Goal: Information Seeking & Learning: Understand process/instructions

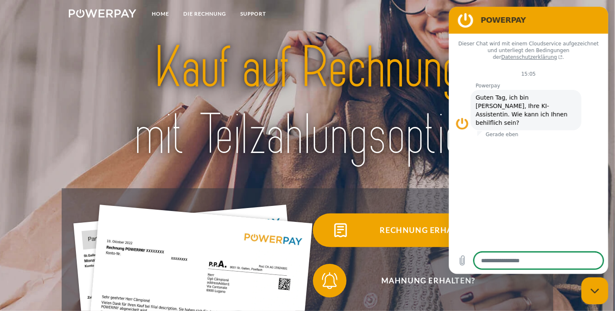
click at [423, 233] on span "Rechnung erhalten?" at bounding box center [429, 230] width 206 height 34
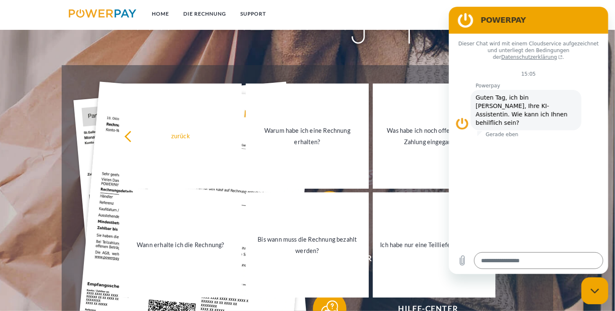
scroll to position [125, 0]
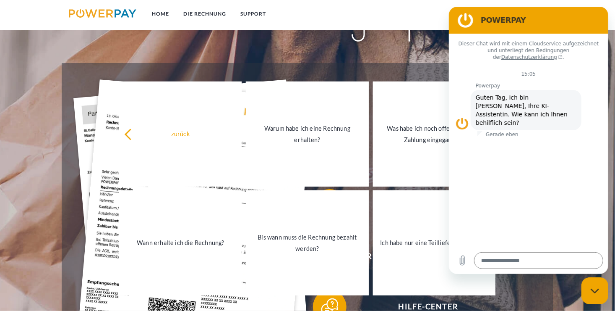
click at [560, 18] on h2 "POWERPAY" at bounding box center [540, 20] width 119 height 10
click at [468, 24] on figure at bounding box center [465, 20] width 17 height 17
click at [467, 24] on figure at bounding box center [465, 20] width 17 height 17
click at [215, 10] on link "DIE RECHNUNG" at bounding box center [205, 13] width 57 height 15
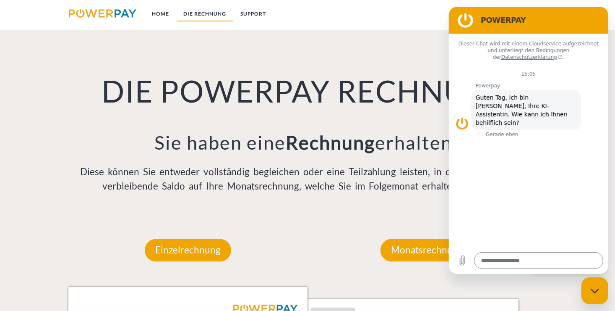
scroll to position [583, 0]
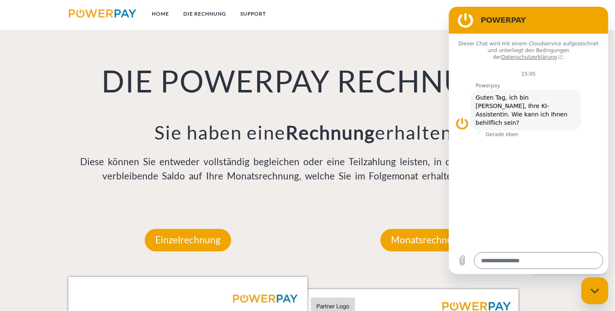
click at [562, 153] on div "Dieser Chat wird mit einem Cloudservice aufgezeichnet und unterliegt den Beding…" at bounding box center [529, 140] width 160 height 213
click at [461, 117] on figure at bounding box center [462, 123] width 13 height 13
click at [461, 20] on figure at bounding box center [465, 20] width 17 height 17
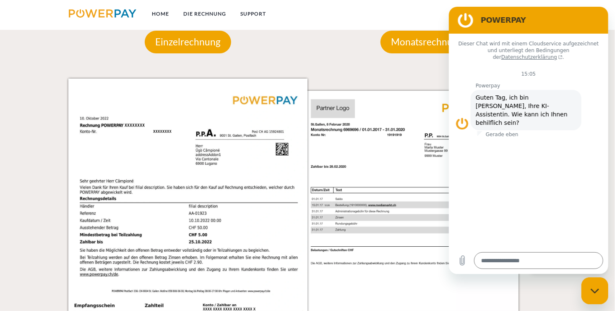
scroll to position [746, 0]
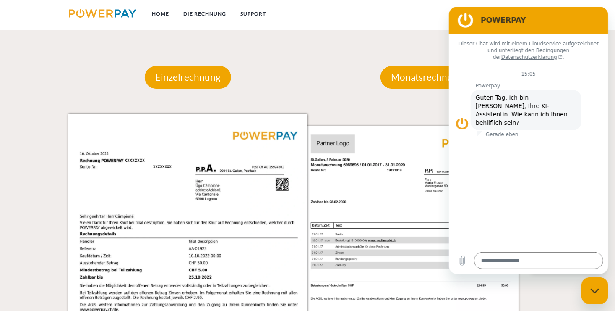
drag, startPoint x: 549, startPoint y: 24, endPoint x: 531, endPoint y: 18, distance: 18.2
click at [531, 18] on h2 "POWERPAY" at bounding box center [540, 20] width 119 height 10
click at [445, 24] on nav "Home DIE RECHNUNG SUPPORT agb" at bounding box center [307, 15] width 615 height 30
click at [587, 14] on div "POWERPAY" at bounding box center [527, 20] width 146 height 17
click at [460, 117] on figure at bounding box center [462, 123] width 13 height 13
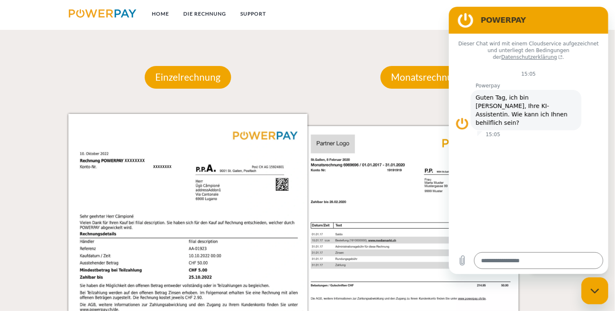
click at [466, 14] on figure at bounding box center [465, 20] width 17 height 17
drag, startPoint x: 17, startPoint y: 7, endPoint x: 410, endPoint y: 69, distance: 397.8
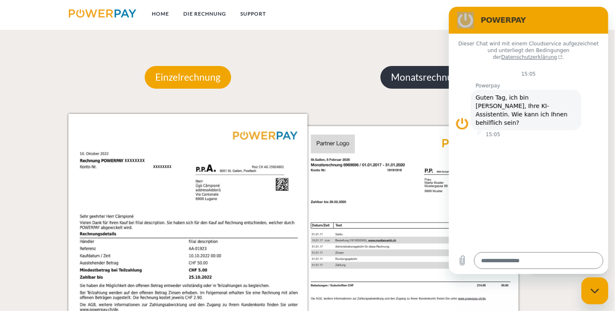
click at [410, 69] on p "Monatsrechnung" at bounding box center [427, 77] width 93 height 23
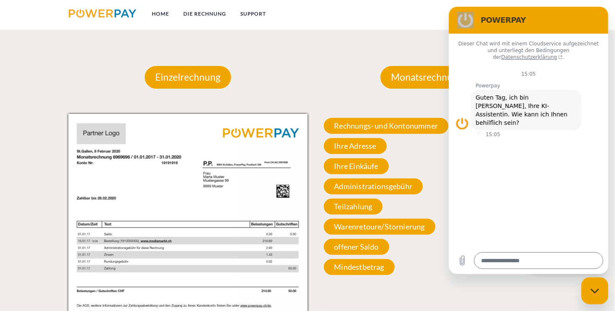
click at [314, 72] on div "Monatsrechnung Monatsrechnung Rechnungs- und Kontonummer Ihre Rechnungs –und Ko…" at bounding box center [427, 247] width 239 height 413
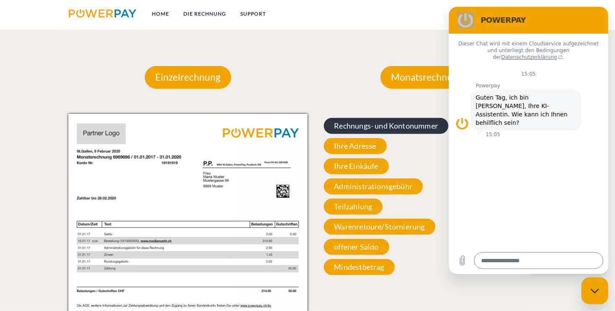
click at [348, 131] on span "Rechnungs- und Kontonummer" at bounding box center [386, 126] width 125 height 16
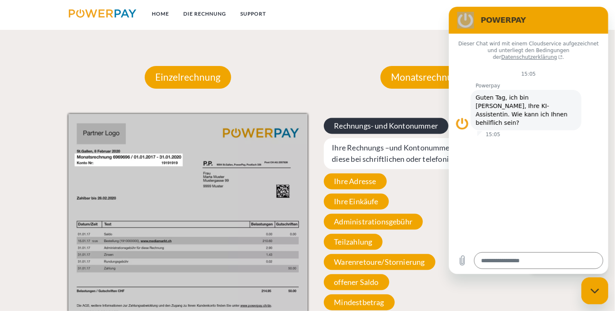
click at [348, 126] on span "Rechnungs- und Kontonummer" at bounding box center [386, 126] width 125 height 16
